Goal: Transaction & Acquisition: Purchase product/service

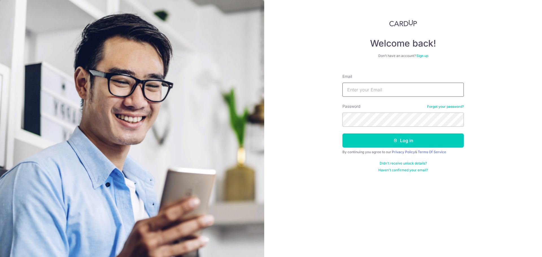
click at [149, 37] on input "Email" at bounding box center [402, 90] width 121 height 14
click at [149, 37] on input "z" at bounding box center [402, 90] width 121 height 14
type input "ziyou2306@gmail.com"
click at [149, 37] on button "Log in" at bounding box center [402, 140] width 121 height 14
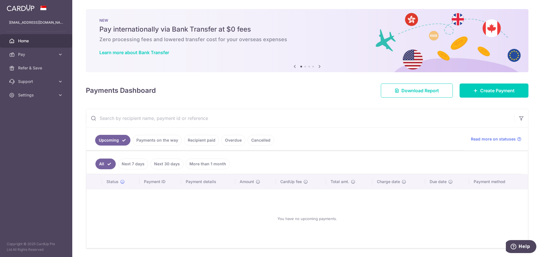
click at [144, 141] on link "Payments on the way" at bounding box center [157, 140] width 49 height 11
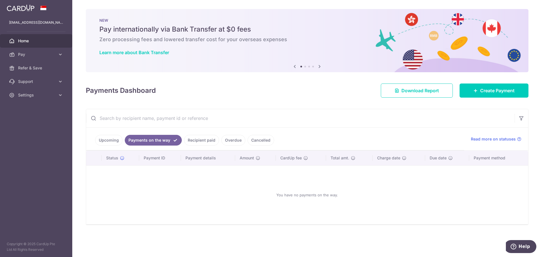
click at [198, 144] on link "Recipient paid" at bounding box center [201, 140] width 35 height 11
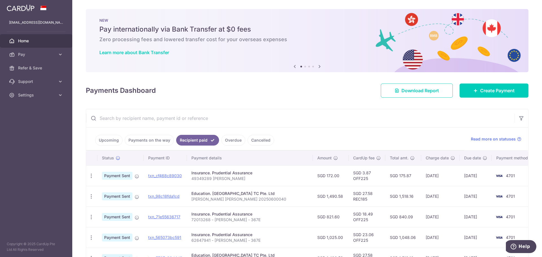
click at [227, 143] on link "Overdue" at bounding box center [233, 140] width 24 height 11
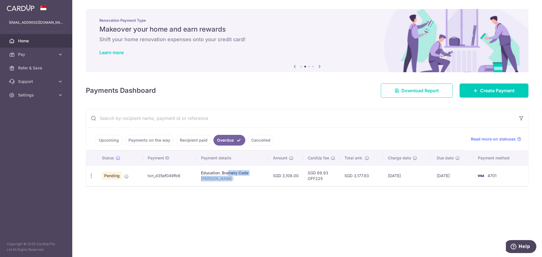
drag, startPoint x: 213, startPoint y: 174, endPoint x: 225, endPoint y: 176, distance: 12.1
click at [225, 176] on td "Education. Brainery Code Jareth Lim Chuan Kai" at bounding box center [232, 175] width 72 height 21
click at [238, 180] on p "Jareth Lim Chuan Kai" at bounding box center [232, 179] width 63 height 6
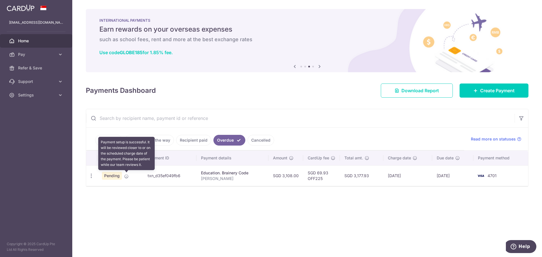
click at [127, 176] on icon at bounding box center [126, 176] width 5 height 5
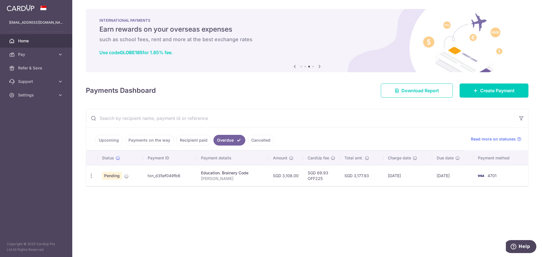
click at [299, 187] on div "× Pause Schedule Pause all future payments in this series Pause just this one p…" at bounding box center [307, 128] width 470 height 257
click at [251, 141] on link "Cancelled" at bounding box center [261, 140] width 27 height 11
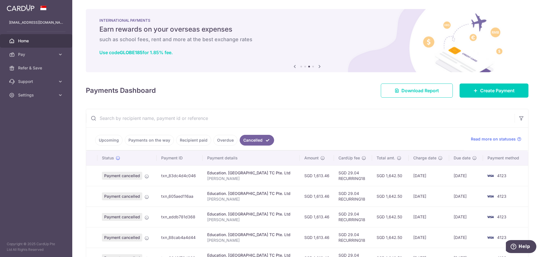
click at [193, 142] on link "Recipient paid" at bounding box center [193, 140] width 35 height 11
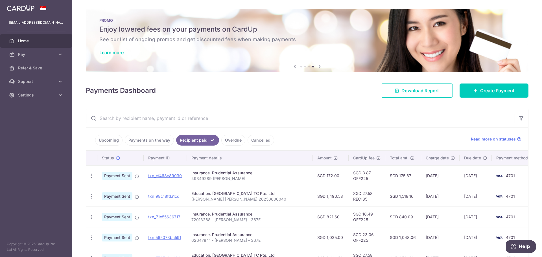
click at [155, 141] on link "Payments on the way" at bounding box center [149, 140] width 49 height 11
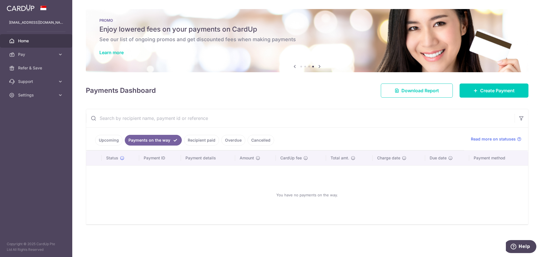
click at [108, 140] on link "Upcoming" at bounding box center [108, 140] width 27 height 11
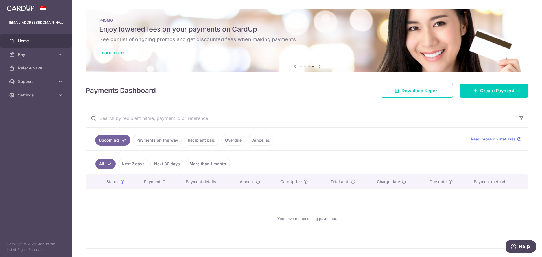
click at [159, 141] on link "Payments on the way" at bounding box center [157, 140] width 49 height 11
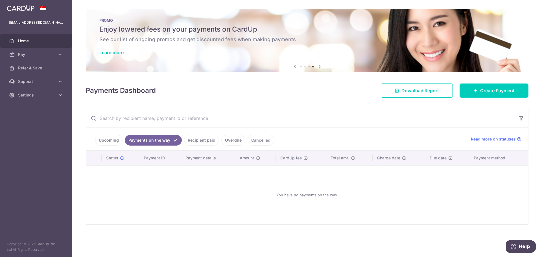
click at [209, 142] on link "Recipient paid" at bounding box center [201, 140] width 35 height 11
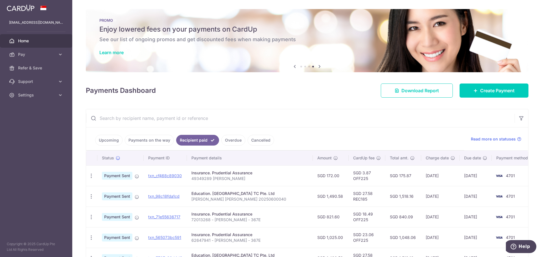
click at [230, 143] on link "Overdue" at bounding box center [233, 140] width 24 height 11
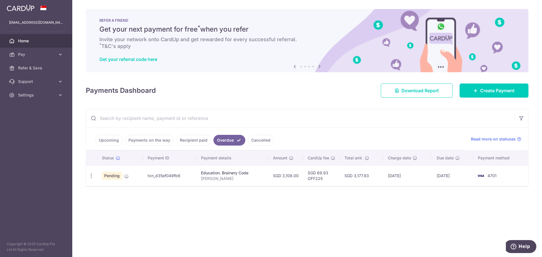
click at [181, 142] on link "Recipient paid" at bounding box center [193, 140] width 35 height 11
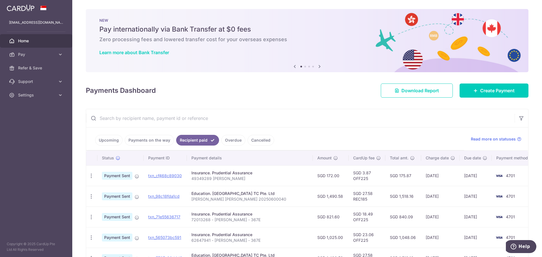
click at [106, 138] on link "Upcoming" at bounding box center [108, 140] width 27 height 11
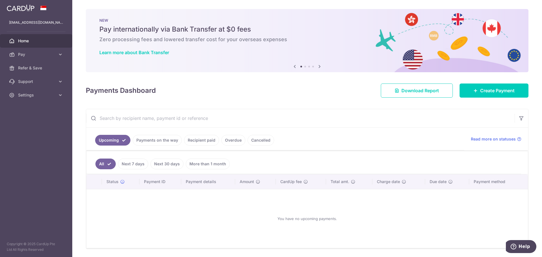
click at [144, 139] on link "Payments on the way" at bounding box center [157, 140] width 49 height 11
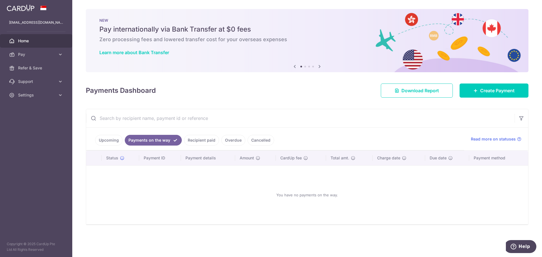
click at [114, 139] on link "Upcoming" at bounding box center [108, 140] width 27 height 11
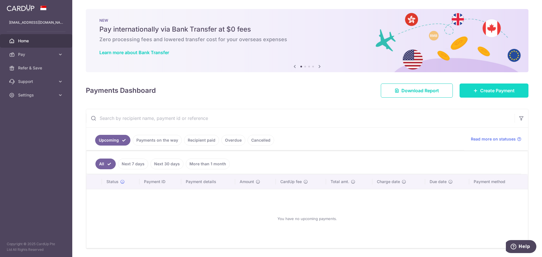
click at [509, 84] on link "Create Payment" at bounding box center [493, 91] width 69 height 14
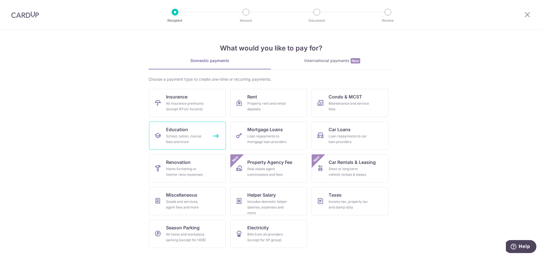
click at [183, 136] on div "School, tuition, course fees and more" at bounding box center [186, 138] width 41 height 11
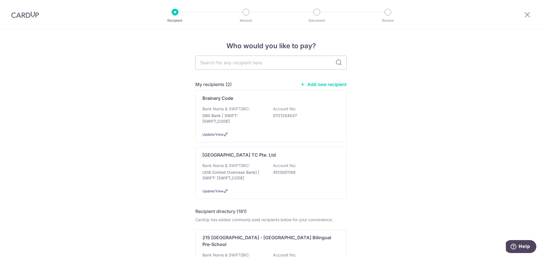
click at [244, 162] on div "Little Paddington Preschool TC Pte. Ltd Bank Name & SWIFT/BIC: UOB (United Over…" at bounding box center [270, 173] width 151 height 52
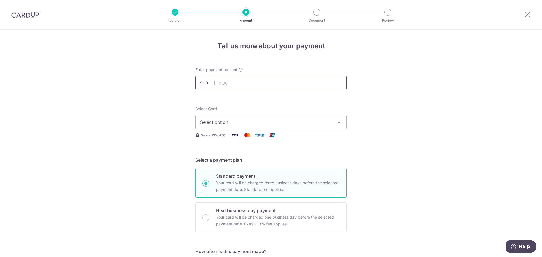
click at [234, 83] on input "text" at bounding box center [270, 83] width 151 height 14
type input "1,490.58"
click at [307, 127] on button "Select option" at bounding box center [270, 122] width 151 height 14
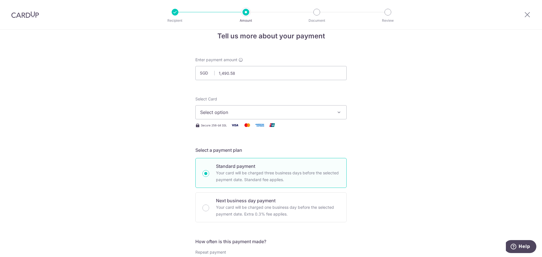
scroll to position [28, 0]
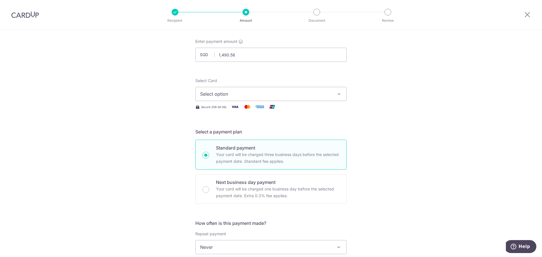
click at [302, 91] on span "Select option" at bounding box center [266, 94] width 132 height 7
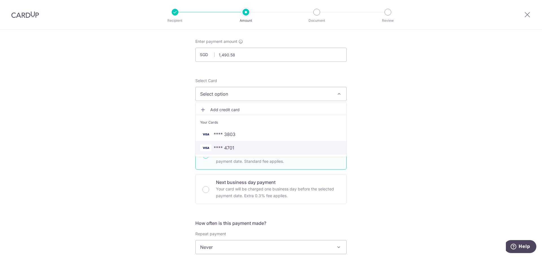
click at [225, 147] on span "**** 4701" at bounding box center [224, 148] width 21 height 7
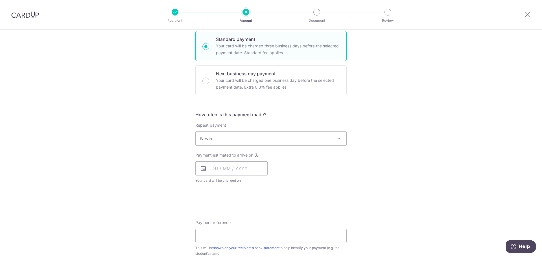
scroll to position [141, 0]
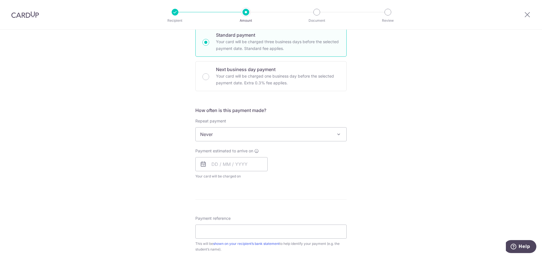
click at [261, 136] on span "Never" at bounding box center [271, 135] width 151 height 14
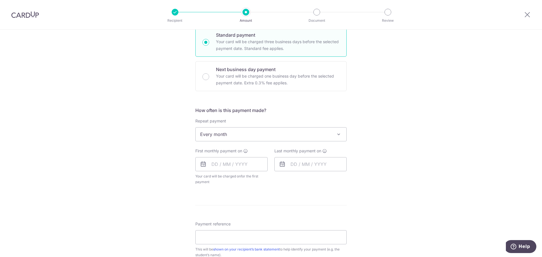
select select "3"
click at [236, 163] on input "text" at bounding box center [231, 164] width 72 height 14
click at [163, 200] on div "Tell us more about your payment Enter payment amount SGD 1,490.58 1490.58 Selec…" at bounding box center [271, 147] width 542 height 516
click at [236, 166] on input "text" at bounding box center [231, 164] width 72 height 14
click at [250, 226] on link "18" at bounding box center [252, 226] width 9 height 9
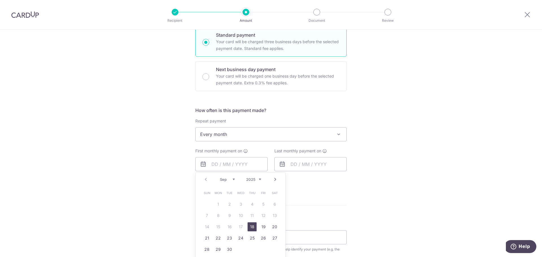
type input "[DATE]"
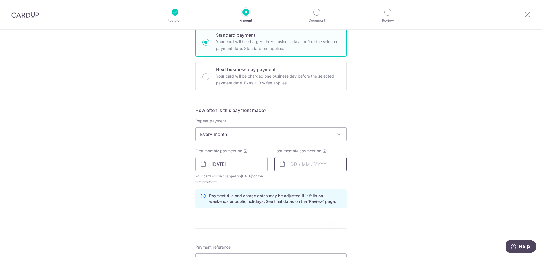
click at [287, 163] on input "text" at bounding box center [310, 164] width 72 height 14
click at [353, 179] on link "Next" at bounding box center [354, 179] width 7 height 7
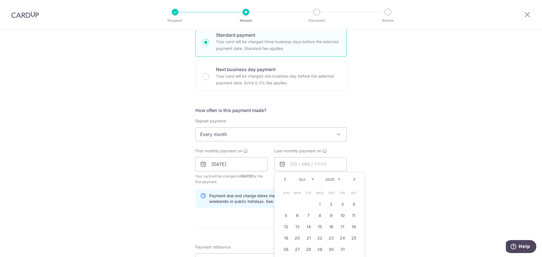
click at [353, 179] on link "Next" at bounding box center [354, 179] width 7 height 7
click at [354, 180] on link "Next" at bounding box center [354, 179] width 7 height 7
click at [332, 229] on link "18" at bounding box center [331, 226] width 9 height 9
type input "[DATE]"
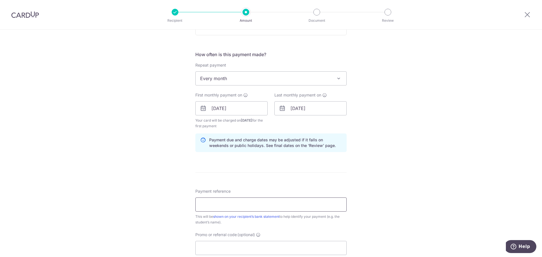
scroll to position [198, 0]
click at [261, 206] on input "Payment reference" at bounding box center [270, 204] width 151 height 14
type input "[PERSON_NAME] [PERSON_NAME]"
click at [357, 228] on div "Tell us more about your payment Enter payment amount SGD 1,490.58 1490.58 Selec…" at bounding box center [271, 101] width 542 height 539
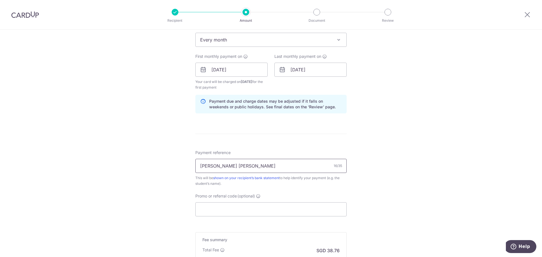
scroll to position [254, 0]
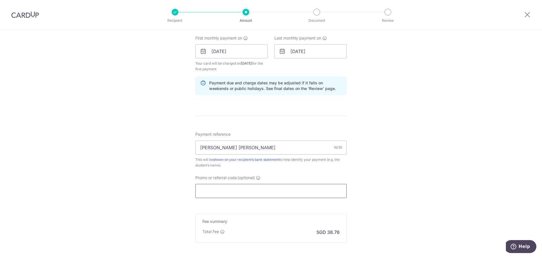
drag, startPoint x: 227, startPoint y: 197, endPoint x: 224, endPoint y: 194, distance: 4.0
click at [227, 197] on input "Promo or referral code (optional)" at bounding box center [270, 191] width 151 height 14
paste input "REC185"
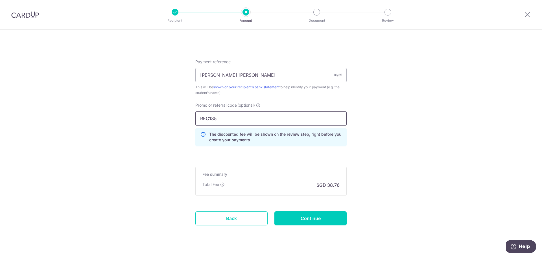
scroll to position [337, 0]
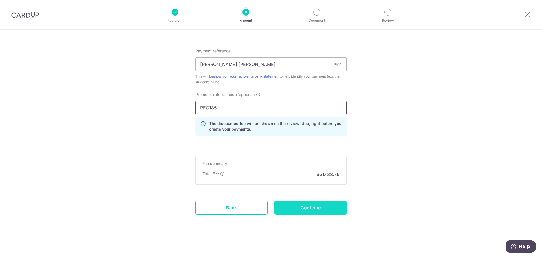
type input "REC185"
click at [301, 208] on input "Continue" at bounding box center [310, 208] width 72 height 14
type input "Create Schedule"
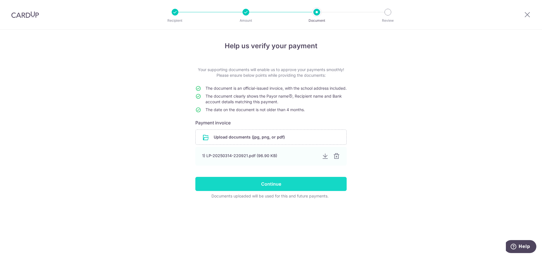
click at [280, 187] on input "Continue" at bounding box center [270, 184] width 151 height 14
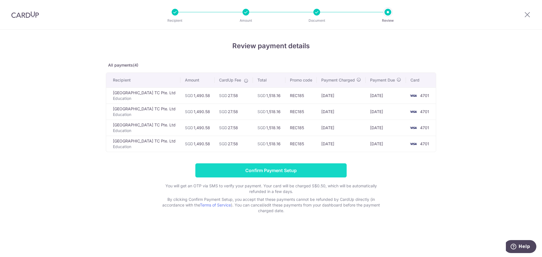
click at [262, 178] on input "Confirm Payment Setup" at bounding box center [270, 170] width 151 height 14
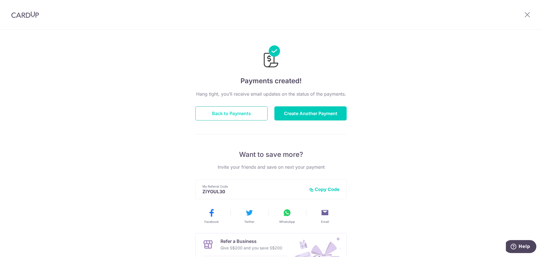
click at [239, 112] on button "Back to Payments" at bounding box center [231, 113] width 72 height 14
